Goal: Task Accomplishment & Management: Manage account settings

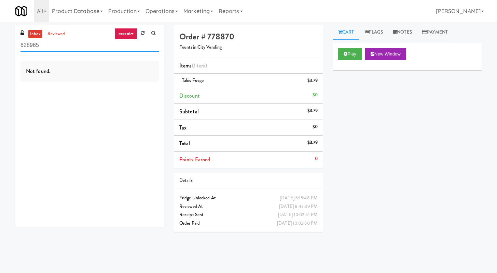
click at [50, 51] on input "628965" at bounding box center [90, 45] width 138 height 13
click at [50, 50] on input "628965" at bounding box center [90, 45] width 138 height 13
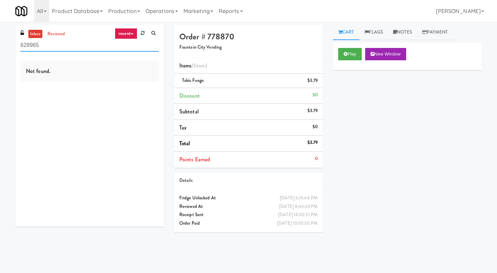
click at [50, 49] on input "628965" at bounding box center [90, 45] width 138 height 13
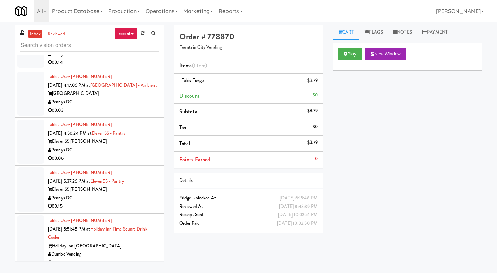
click at [111, 151] on div "Pennys DC" at bounding box center [103, 150] width 111 height 9
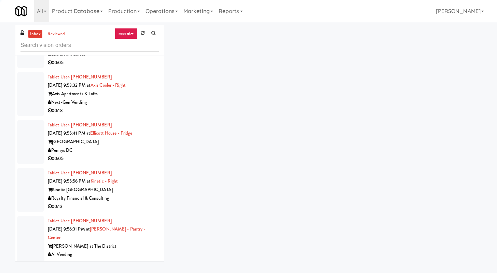
scroll to position [1744, 0]
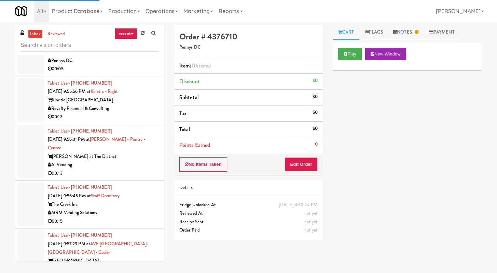
click at [116, 169] on div "00:13" at bounding box center [103, 173] width 111 height 9
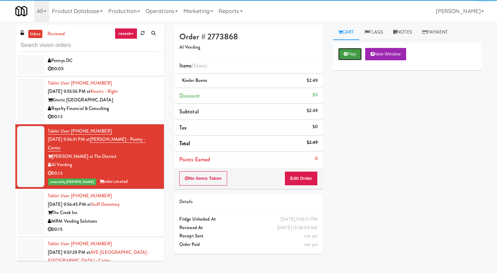
click at [348, 52] on button "Play" at bounding box center [350, 54] width 24 height 12
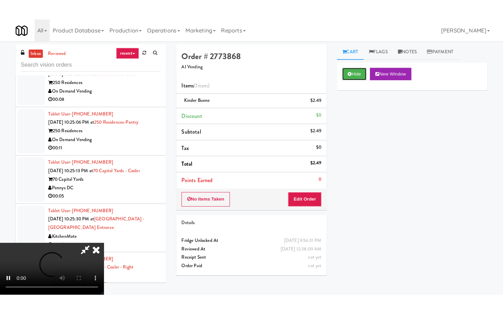
scroll to position [3702, 0]
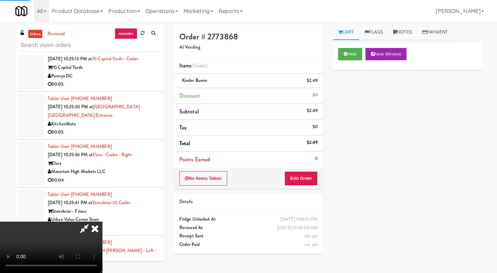
click at [119, 154] on div "Tablet User · (602) 524-3856 [DATE] 10:25:36 PM at [GEOGRAPHIC_DATA] - Cooler -…" at bounding box center [103, 163] width 111 height 42
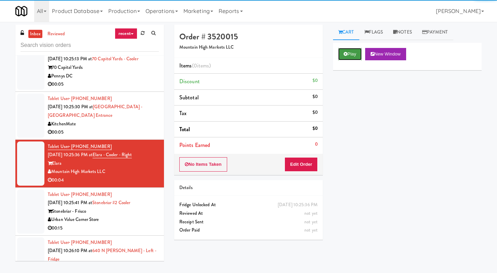
click at [356, 54] on button "Play" at bounding box center [350, 54] width 24 height 12
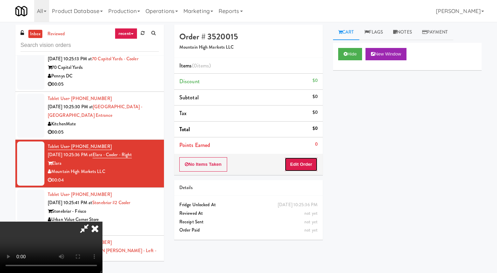
click at [307, 165] on button "Edit Order" at bounding box center [301, 164] width 33 height 14
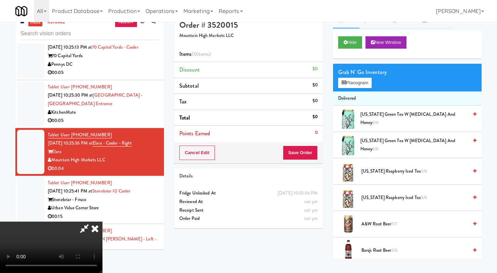
scroll to position [22, 0]
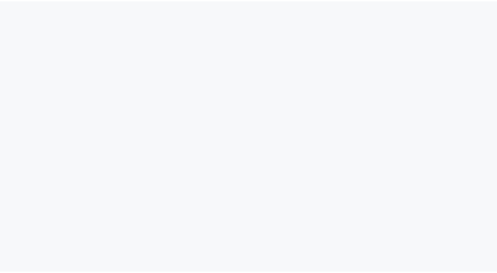
scroll to position [22, 0]
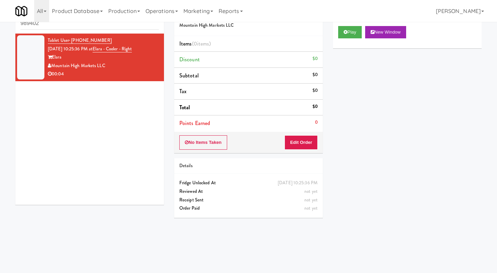
click at [71, 27] on input "989402" at bounding box center [90, 23] width 138 height 13
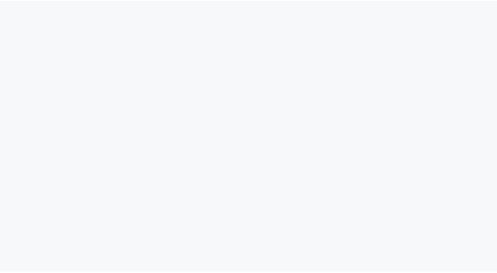
scroll to position [22, 0]
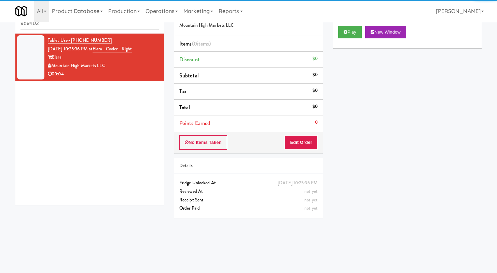
click at [90, 25] on input "989402" at bounding box center [90, 23] width 138 height 13
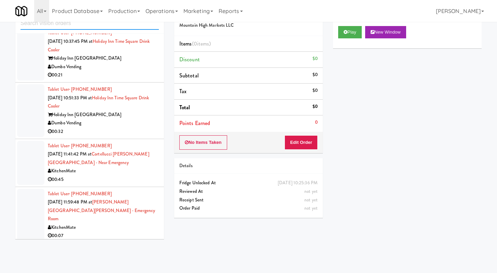
scroll to position [1316, 0]
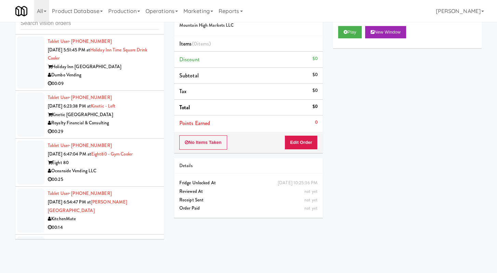
drag, startPoint x: 118, startPoint y: 132, endPoint x: 144, endPoint y: 120, distance: 29.1
click at [118, 132] on div "00:29" at bounding box center [103, 131] width 111 height 9
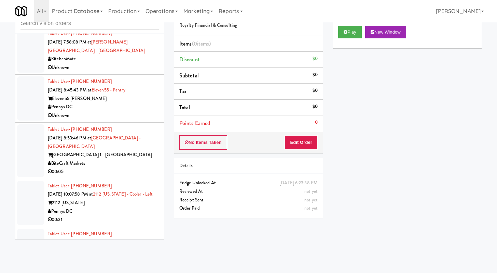
scroll to position [1593, 0]
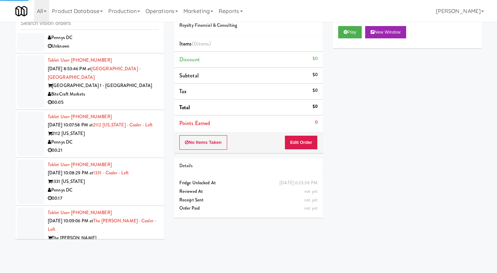
click at [128, 90] on div "BiteCraft Markets" at bounding box center [103, 94] width 111 height 9
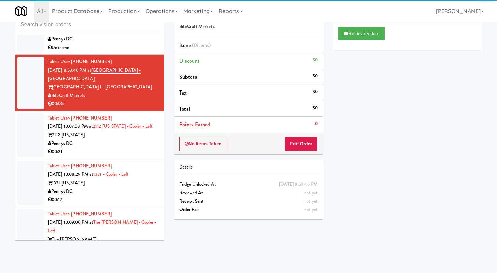
scroll to position [21, 0]
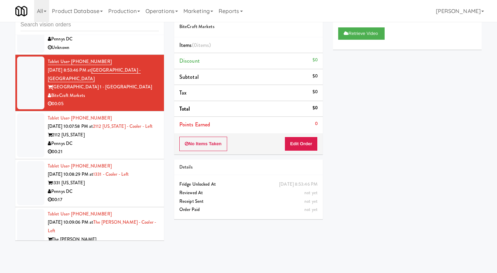
click at [124, 147] on div "00:21" at bounding box center [103, 151] width 111 height 9
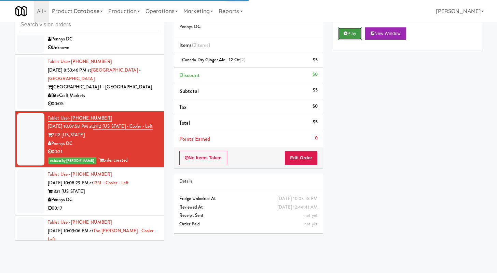
click at [345, 33] on icon at bounding box center [346, 33] width 4 height 4
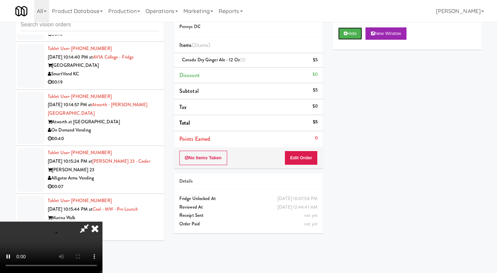
scroll to position [2063, 0]
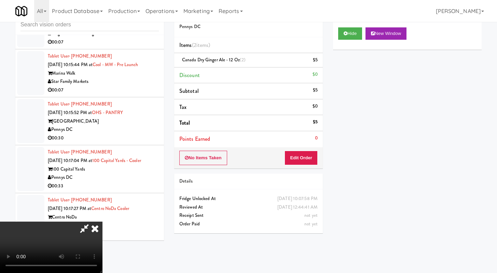
click at [122, 173] on div "Pennys DC" at bounding box center [103, 177] width 111 height 9
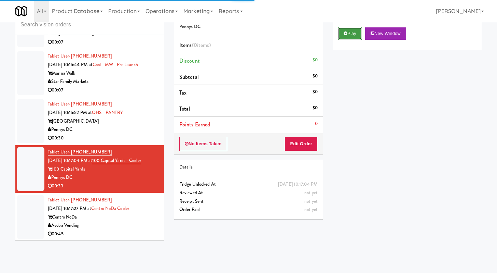
click at [350, 31] on button "Play" at bounding box center [350, 33] width 24 height 12
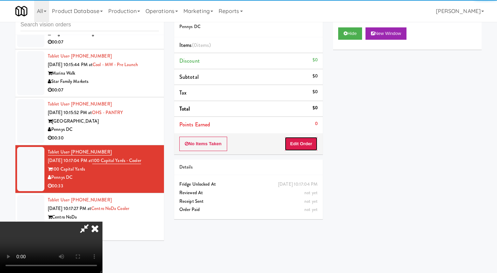
click at [291, 144] on button "Edit Order" at bounding box center [301, 143] width 33 height 14
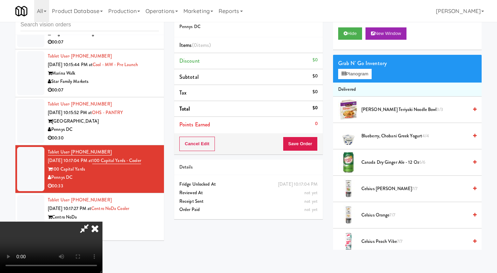
click at [103, 221] on icon at bounding box center [95, 228] width 15 height 14
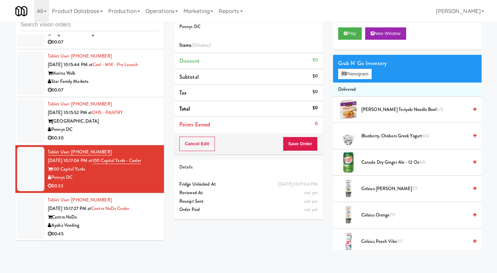
click at [122, 134] on div "00:30" at bounding box center [103, 138] width 111 height 9
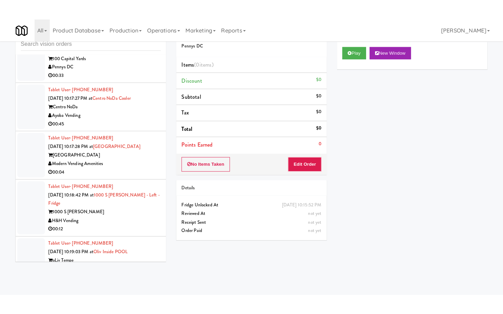
scroll to position [2196, 0]
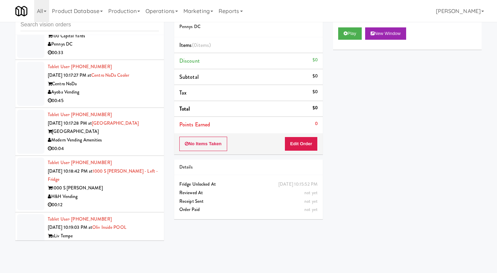
click at [129, 136] on div "Modern Vending Amenities" at bounding box center [103, 140] width 111 height 9
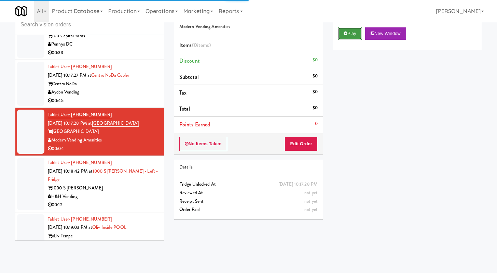
click at [353, 30] on button "Play" at bounding box center [350, 33] width 24 height 12
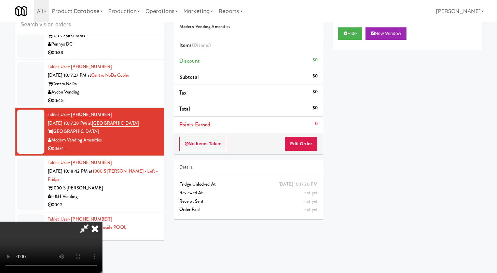
click at [103, 221] on video at bounding box center [51, 246] width 103 height 51
click at [311, 140] on button "Edit Order" at bounding box center [301, 143] width 33 height 14
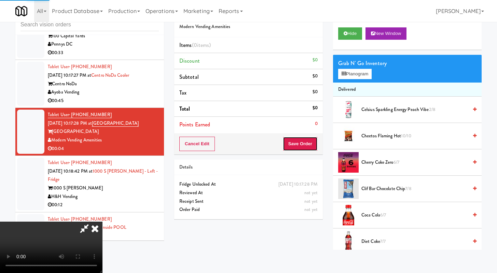
click at [309, 144] on button "Save Order" at bounding box center [300, 143] width 35 height 14
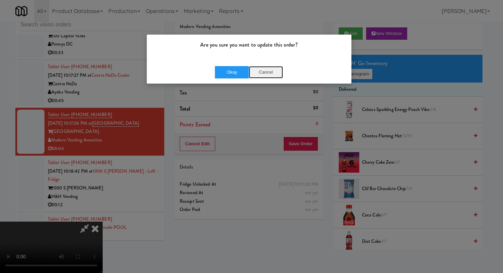
click at [257, 68] on button "Cancel" at bounding box center [266, 72] width 34 height 12
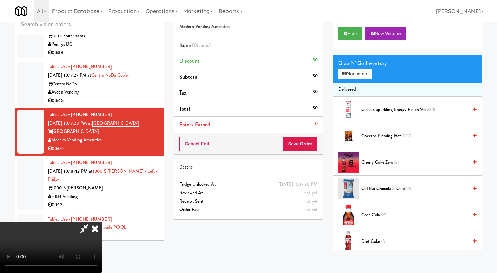
click at [103, 221] on video at bounding box center [51, 246] width 103 height 51
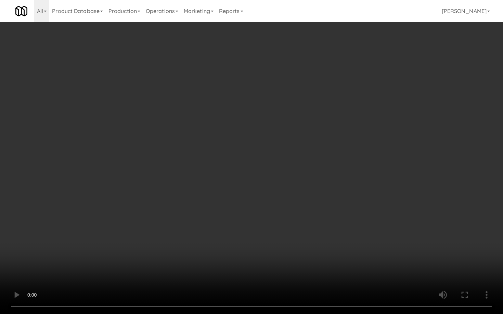
click at [244, 241] on video at bounding box center [251, 157] width 503 height 314
click at [243, 235] on video at bounding box center [251, 157] width 503 height 314
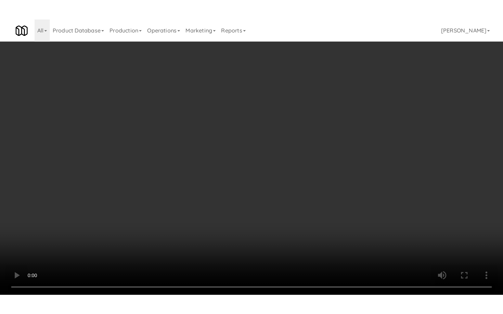
scroll to position [2196, 0]
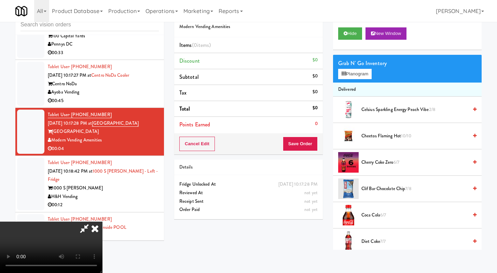
click at [103, 221] on video at bounding box center [51, 246] width 103 height 51
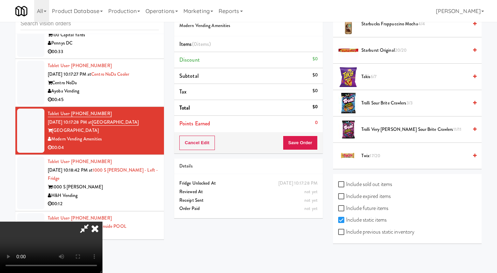
scroll to position [22, 0]
click at [402, 130] on span "Trolli Very Berry Sour Brite Crawlers 11/11" at bounding box center [415, 129] width 107 height 9
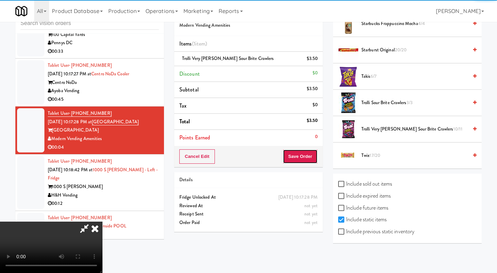
click at [305, 156] on button "Save Order" at bounding box center [300, 156] width 35 height 14
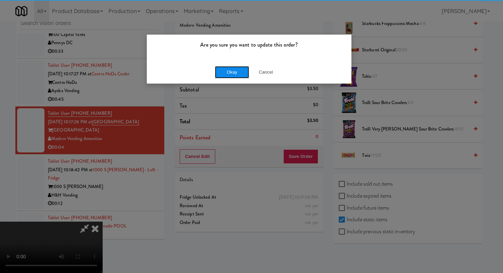
click at [220, 67] on button "Okay" at bounding box center [232, 72] width 34 height 12
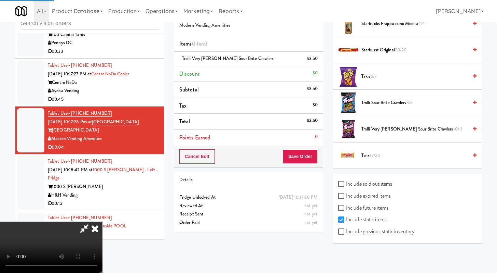
scroll to position [29, 0]
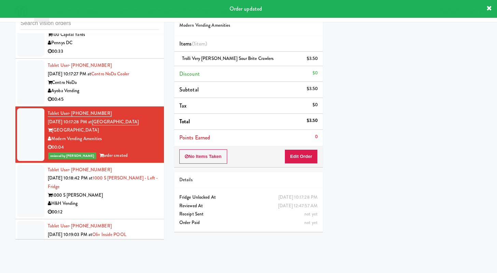
click at [112, 199] on div "H&H Vending" at bounding box center [103, 203] width 111 height 9
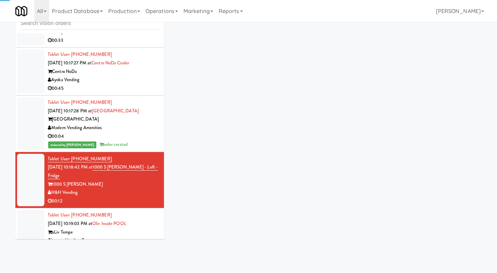
scroll to position [2219, 0]
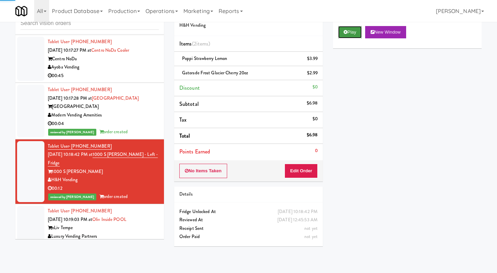
click at [352, 26] on button "Play" at bounding box center [350, 32] width 24 height 12
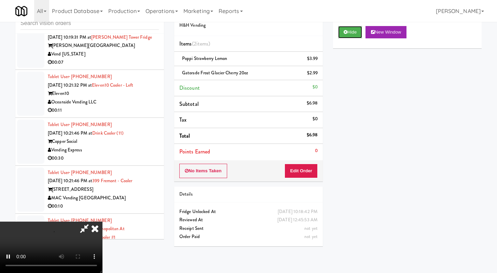
scroll to position [2217, 0]
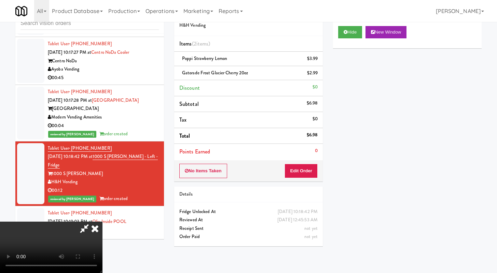
click at [129, 113] on div "Modern Vending Amenities" at bounding box center [103, 117] width 111 height 9
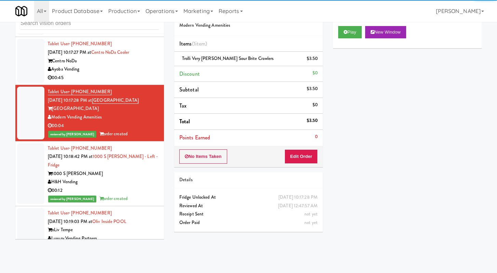
click at [124, 74] on div "00:45" at bounding box center [103, 78] width 111 height 9
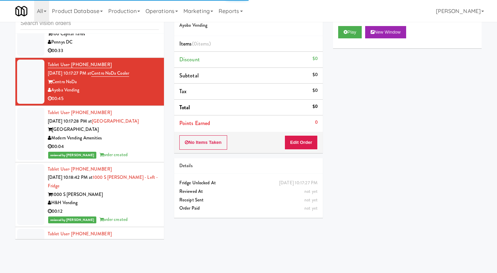
scroll to position [2073, 0]
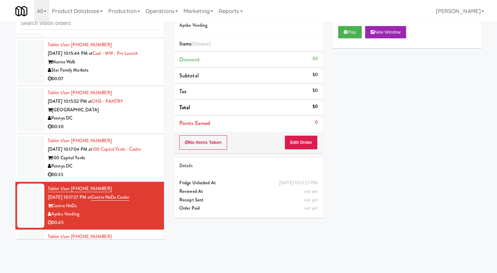
click at [136, 122] on div "00:30" at bounding box center [103, 126] width 111 height 9
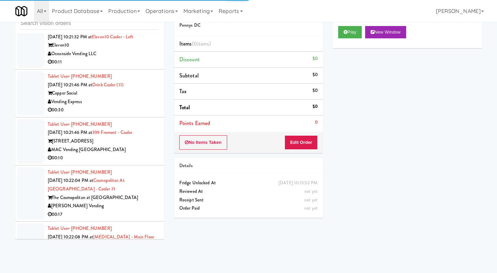
scroll to position [2588, 0]
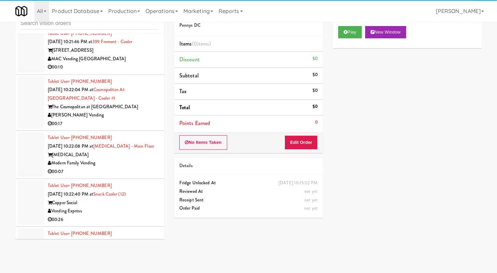
click at [136, 159] on div "Modern Family Vending" at bounding box center [103, 163] width 111 height 9
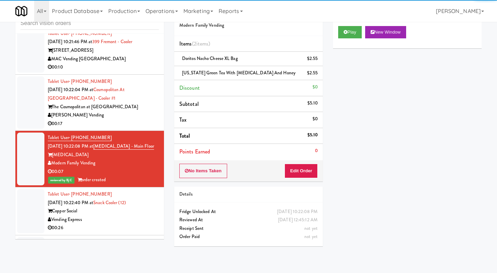
click at [133, 223] on div "00:26" at bounding box center [103, 227] width 111 height 9
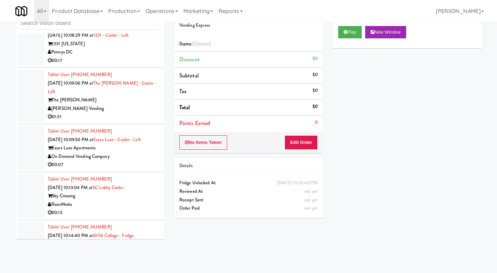
scroll to position [1672, 0]
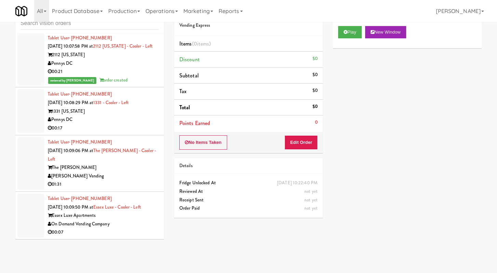
click at [128, 124] on div "00:17" at bounding box center [103, 128] width 111 height 9
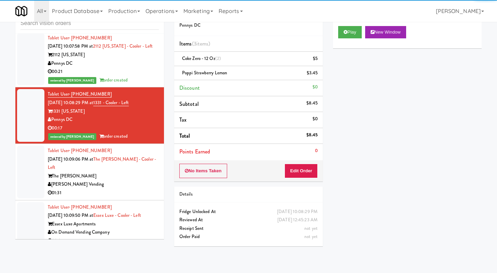
click at [112, 172] on div "The [PERSON_NAME]" at bounding box center [103, 176] width 111 height 9
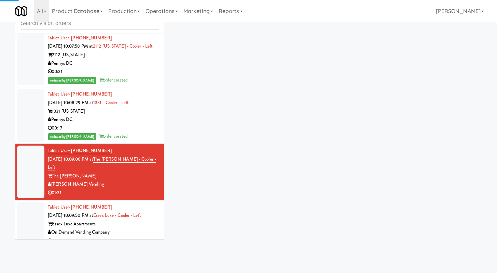
scroll to position [1766, 0]
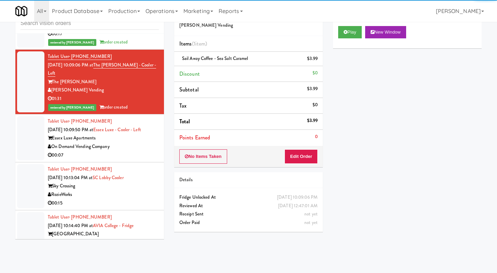
click at [140, 142] on div "On Demand Vending Company" at bounding box center [103, 146] width 111 height 9
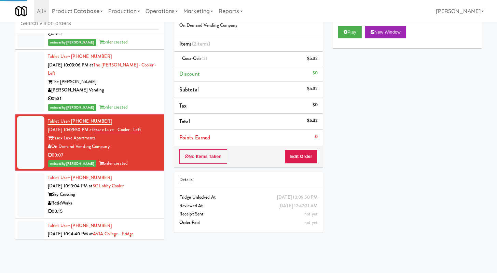
click at [140, 199] on div "RozieWorks" at bounding box center [103, 203] width 111 height 9
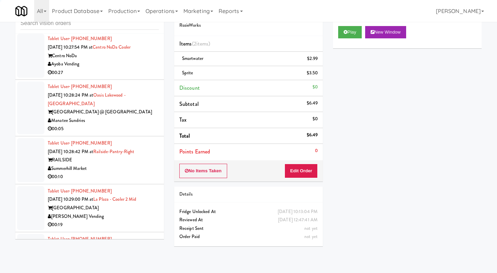
scroll to position [3744, 0]
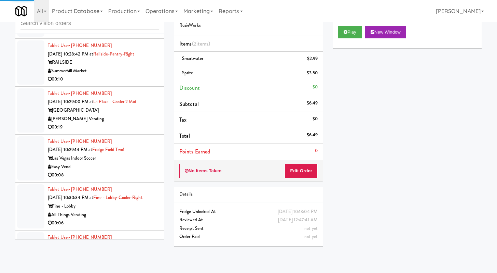
click at [137, 218] on div "00:06" at bounding box center [103, 222] width 111 height 9
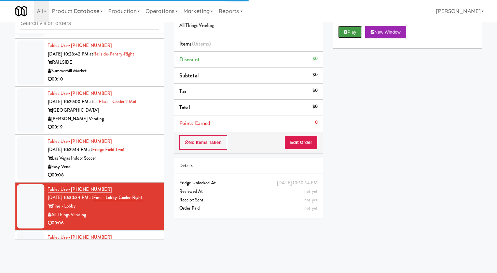
click at [345, 32] on icon at bounding box center [346, 32] width 4 height 4
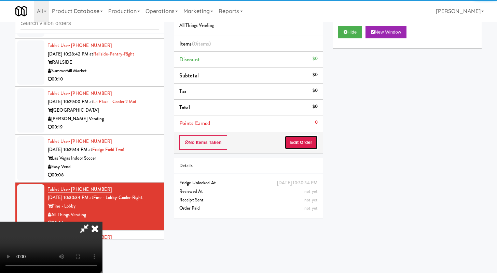
click at [302, 145] on button "Edit Order" at bounding box center [301, 142] width 33 height 14
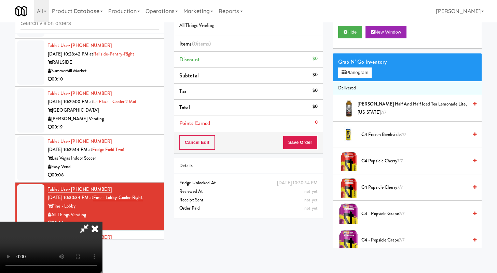
scroll to position [59, 0]
click at [103, 221] on video at bounding box center [51, 246] width 103 height 51
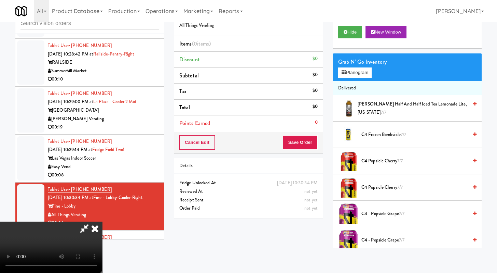
click at [103, 221] on video at bounding box center [51, 246] width 103 height 51
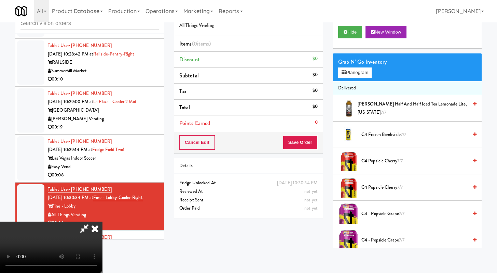
click at [103, 221] on video at bounding box center [51, 246] width 103 height 51
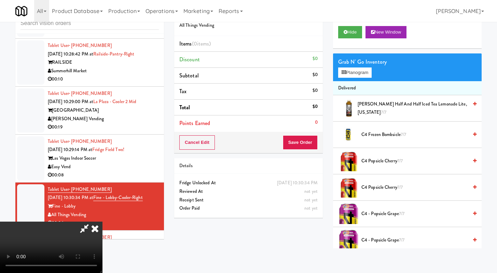
click at [103, 221] on video at bounding box center [51, 246] width 103 height 51
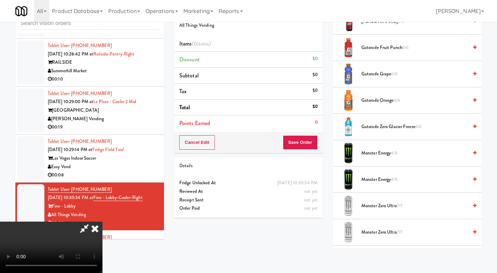
scroll to position [677, 0]
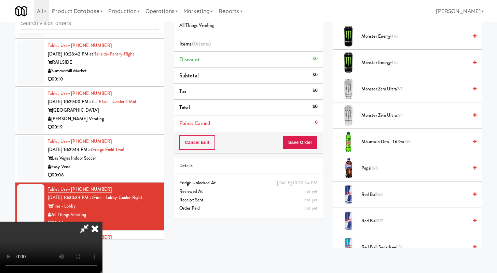
click at [386, 63] on span "Monster Energy 4/5" at bounding box center [415, 62] width 107 height 9
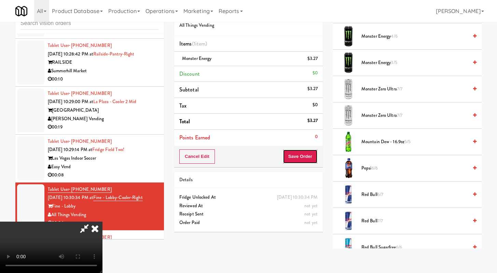
click at [307, 156] on button "Save Order" at bounding box center [300, 156] width 35 height 14
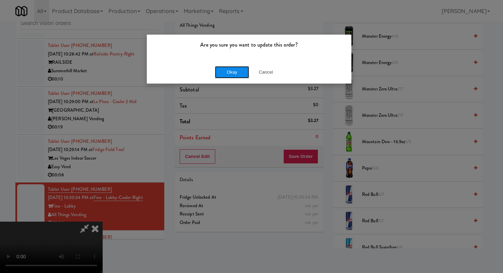
click at [236, 75] on button "Okay" at bounding box center [232, 72] width 34 height 12
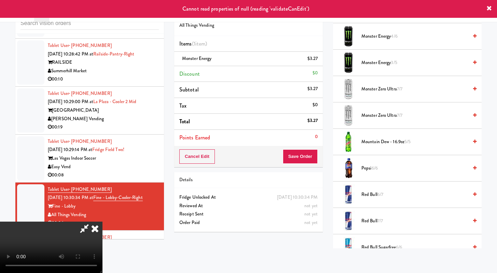
scroll to position [0, 0]
click at [103, 221] on icon at bounding box center [95, 228] width 15 height 14
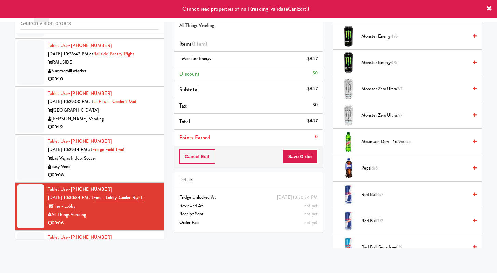
click at [123, 258] on div "RK Vends" at bounding box center [103, 262] width 111 height 9
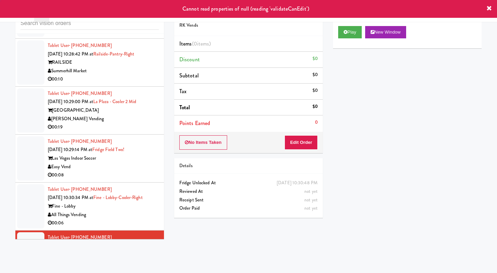
click at [125, 210] on div "All Things Vending" at bounding box center [103, 214] width 111 height 9
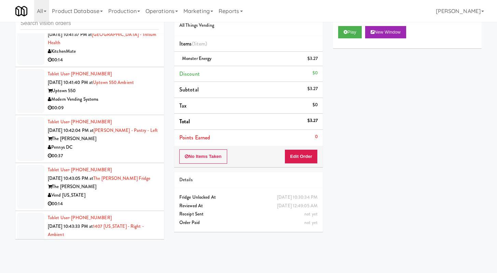
scroll to position [5062, 0]
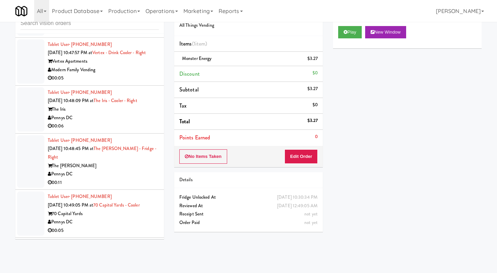
click at [138, 178] on div "00:11" at bounding box center [103, 182] width 111 height 9
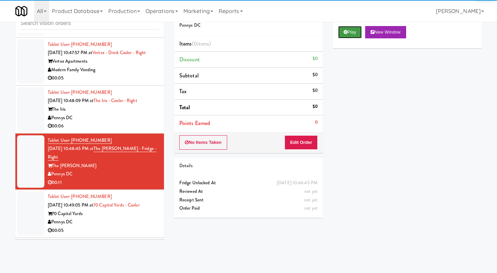
click at [347, 35] on button "Play" at bounding box center [350, 32] width 24 height 12
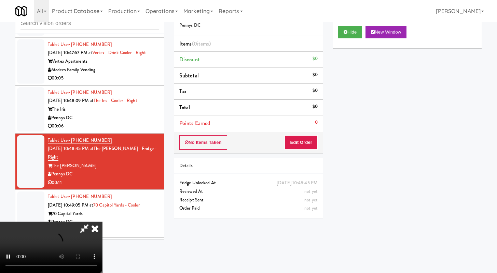
click at [298, 149] on div "No Items Taken Edit Order" at bounding box center [248, 142] width 149 height 21
click at [301, 142] on button "Edit Order" at bounding box center [301, 142] width 33 height 14
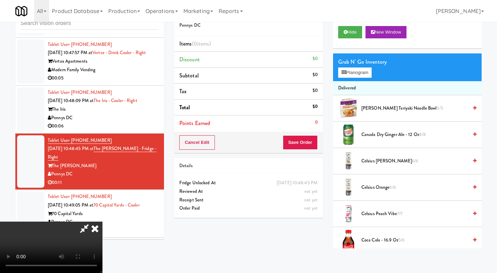
click at [96, 229] on icon at bounding box center [95, 228] width 15 height 14
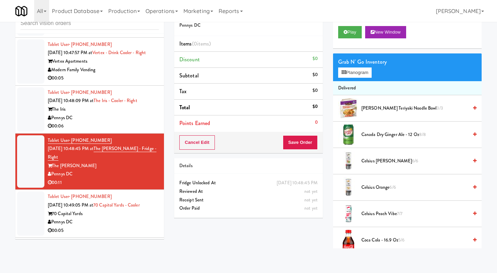
click at [115, 198] on li "Tablet User · (484) 678-8693 Sep 6, 2025 10:49:05 PM at 70 Capitol Yards - Cool…" at bounding box center [89, 213] width 149 height 48
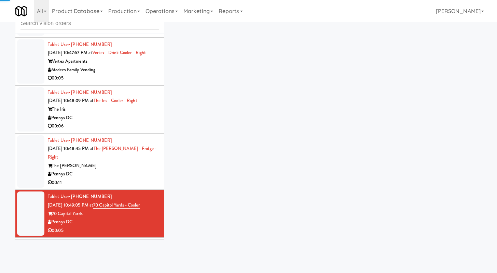
click at [131, 178] on div "00:11" at bounding box center [103, 182] width 111 height 9
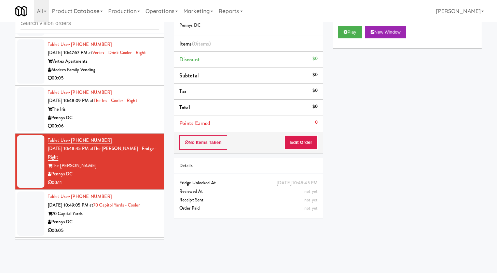
click at [332, 27] on div "Cart Flags Notes Payment Play New Window Primary Flag Clear Flag if unable to d…" at bounding box center [407, 125] width 159 height 245
click at [359, 36] on button "Play" at bounding box center [350, 32] width 24 height 12
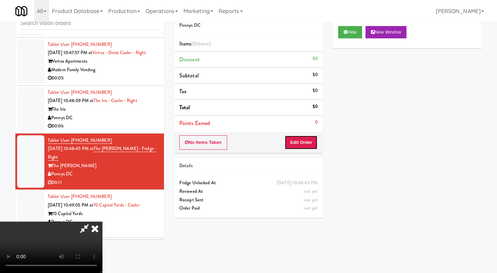
click at [295, 145] on button "Edit Order" at bounding box center [301, 142] width 33 height 14
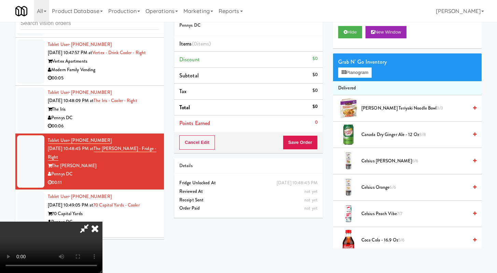
click at [95, 233] on icon at bounding box center [95, 228] width 15 height 14
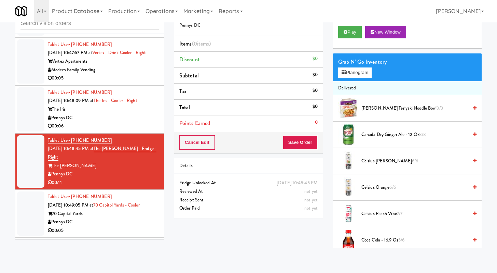
scroll to position [5717, 0]
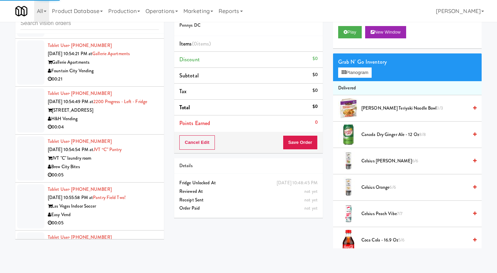
click at [148, 104] on li "Tablet User · (630) 380-9036 Sep 6, 2025 10:54:49 PM at 2200 Progress - Left - …" at bounding box center [89, 111] width 149 height 48
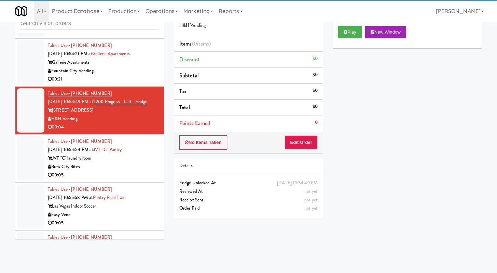
click at [358, 23] on div "Play New Window" at bounding box center [407, 34] width 149 height 27
click at [346, 35] on button "Play" at bounding box center [350, 32] width 24 height 12
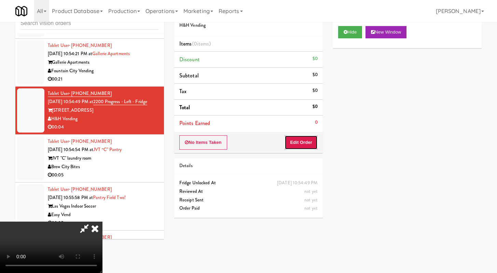
click at [287, 141] on button "Edit Order" at bounding box center [301, 142] width 33 height 14
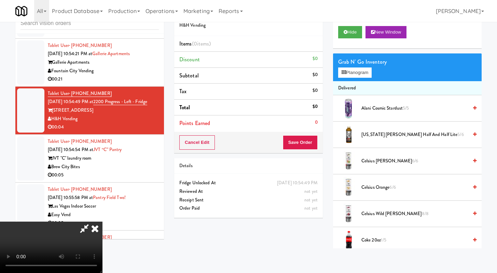
drag, startPoint x: 296, startPoint y: 113, endPoint x: 283, endPoint y: 111, distance: 13.4
click at [103, 221] on icon at bounding box center [95, 228] width 15 height 14
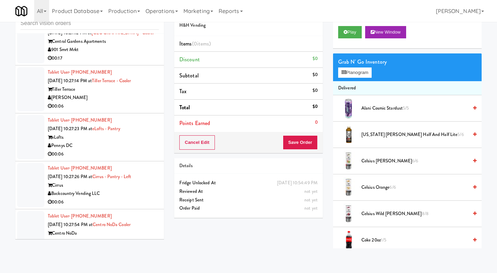
click at [123, 102] on div "00:06" at bounding box center [103, 106] width 111 height 9
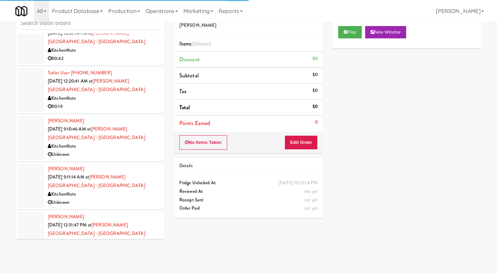
click at [127, 63] on div "00:42" at bounding box center [103, 58] width 111 height 9
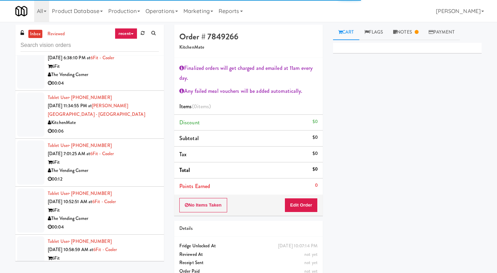
scroll to position [598, 0]
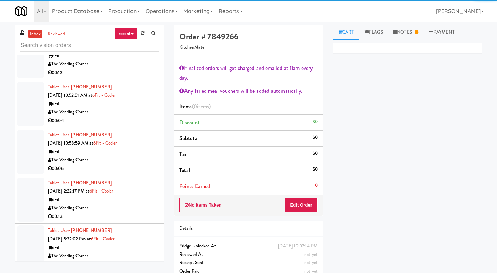
click at [135, 116] on div "The Vending Corner" at bounding box center [103, 112] width 111 height 9
